Goal: Navigation & Orientation: Find specific page/section

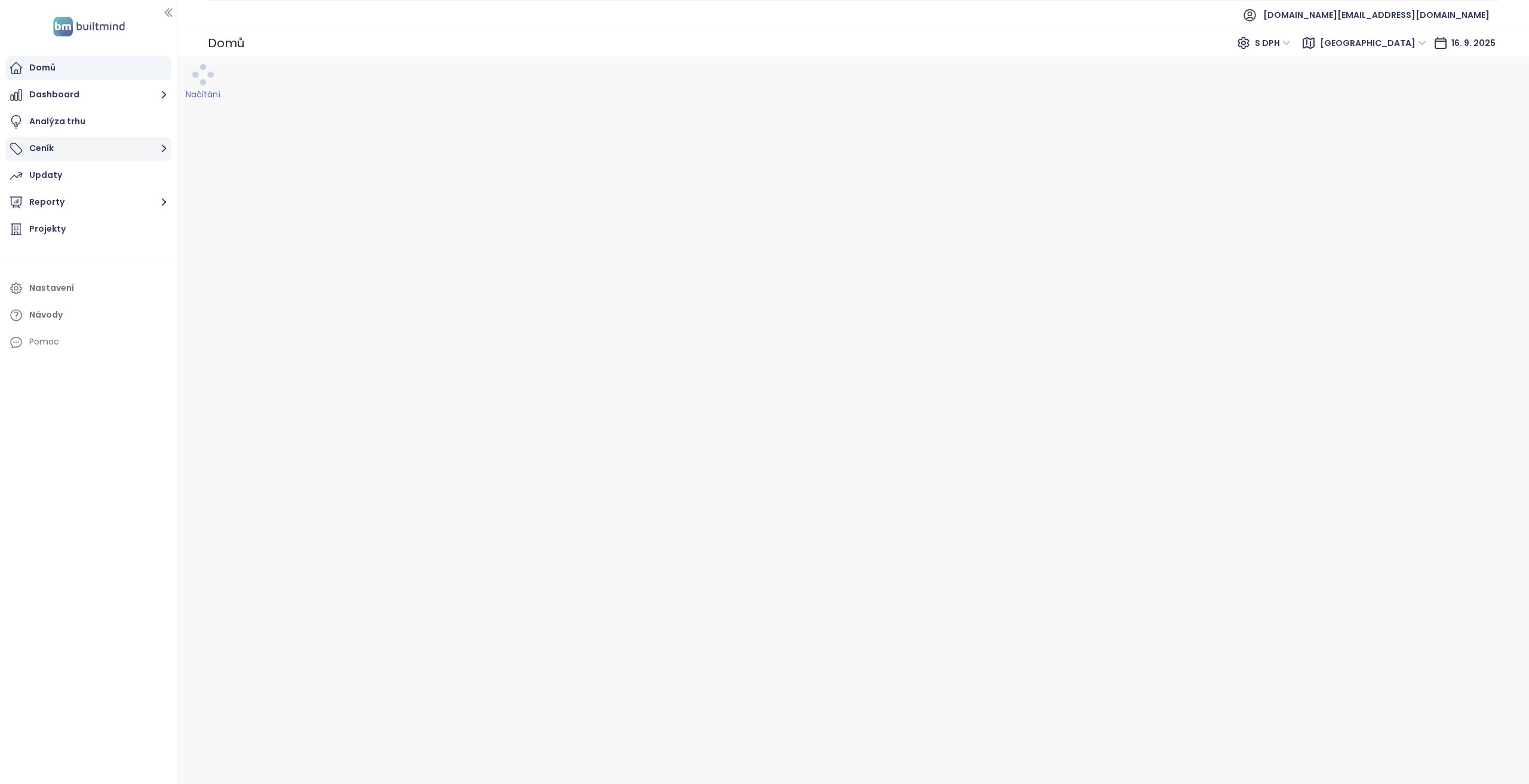
click at [143, 155] on button "Ceník" at bounding box center [88, 149] width 165 height 24
